Goal: Check status: Check status

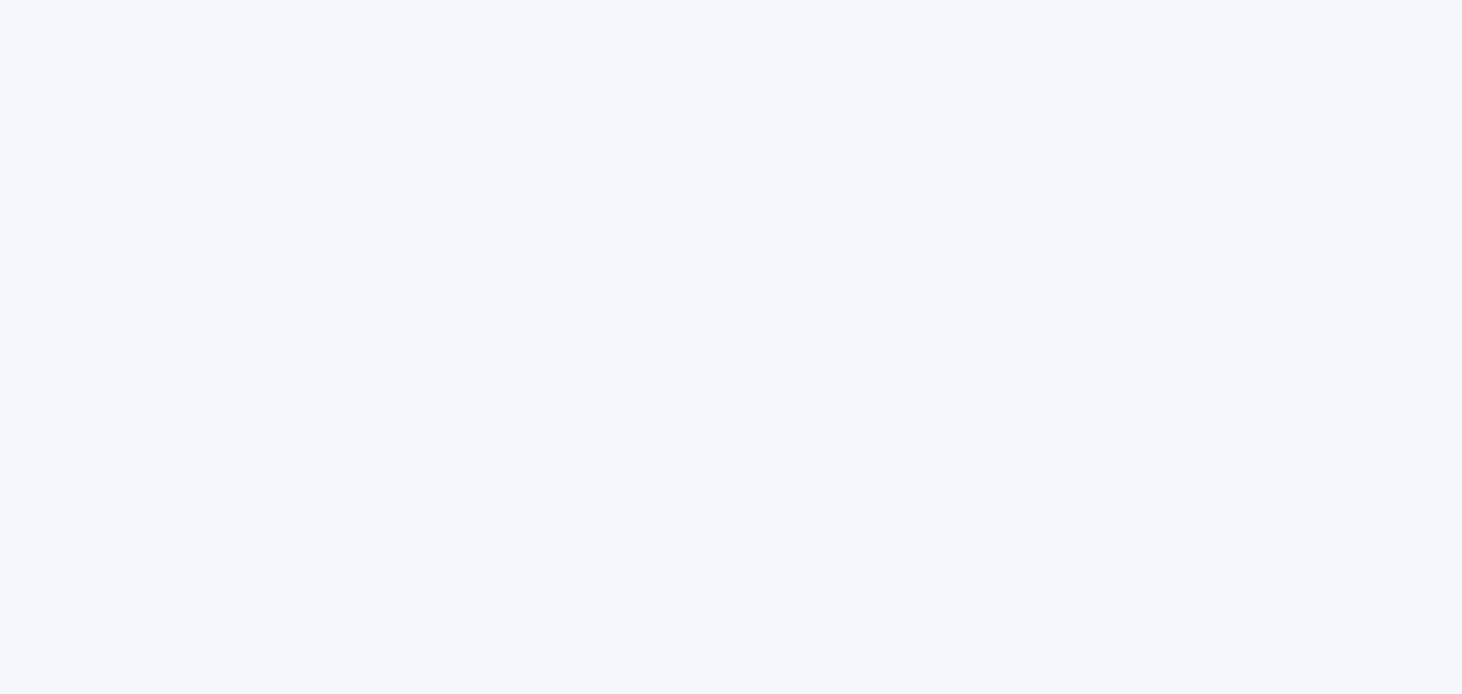
click at [1125, 109] on div at bounding box center [731, 347] width 1462 height 694
click at [582, 37] on div at bounding box center [730, 327] width 761 height 655
